Goal: Task Accomplishment & Management: Complete application form

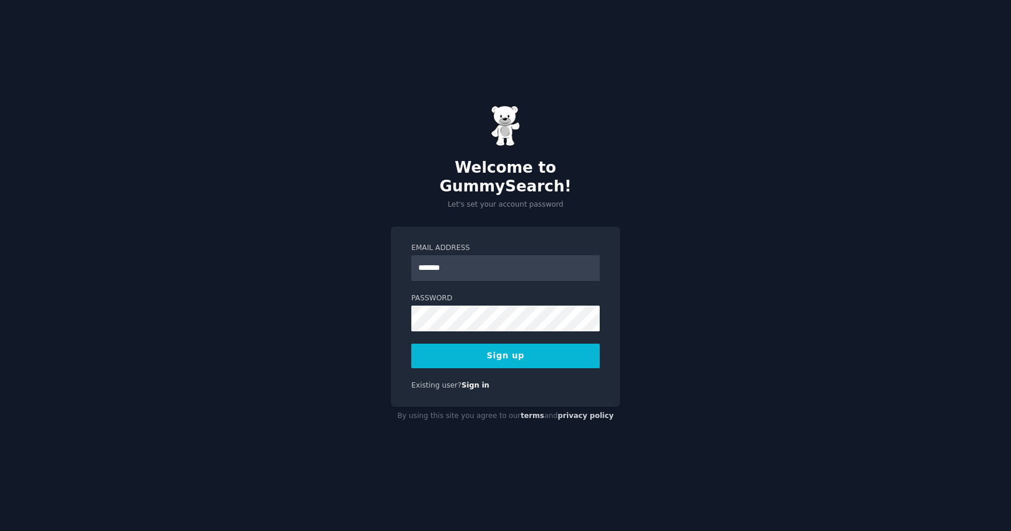
type input "**********"
click at [550, 350] on button "Sign up" at bounding box center [505, 356] width 188 height 25
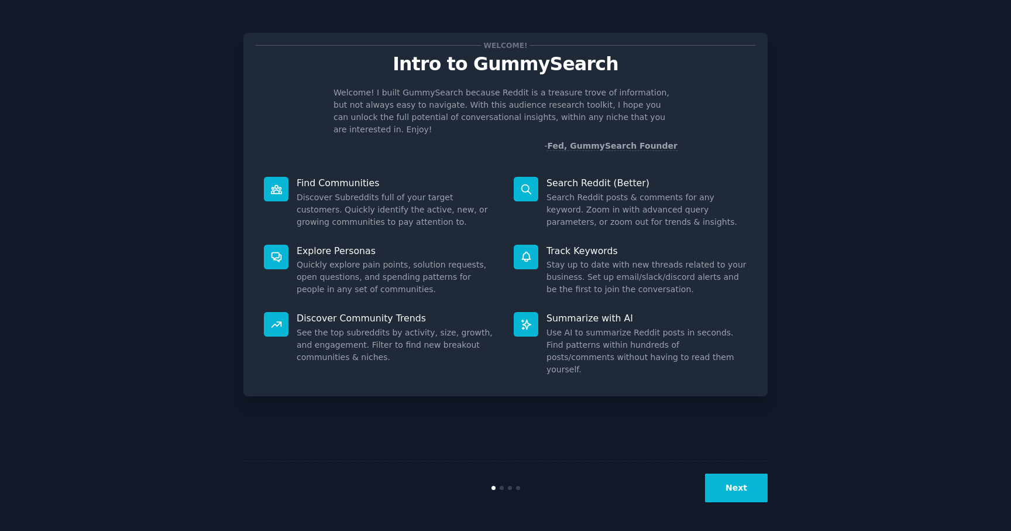
click at [740, 497] on button "Next" at bounding box center [736, 487] width 63 height 29
